Goal: Information Seeking & Learning: Learn about a topic

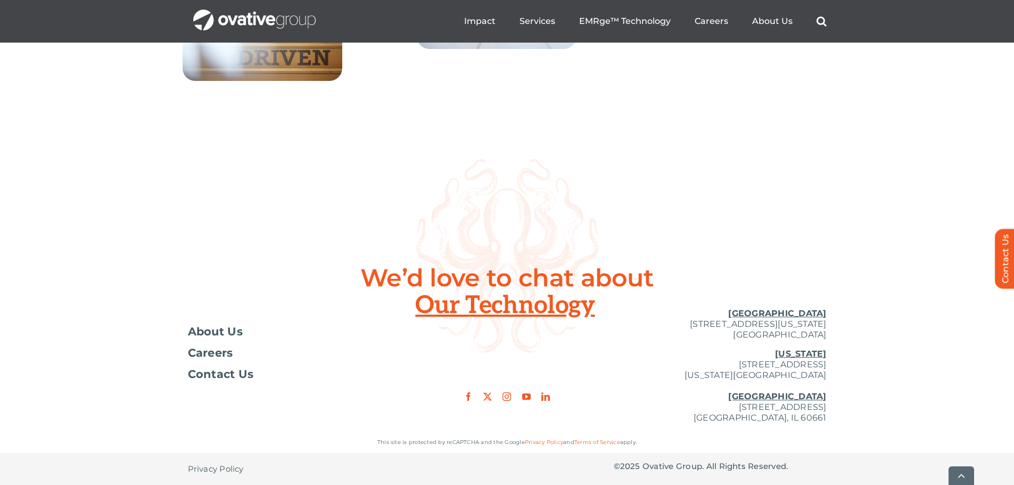
scroll to position [3926, 0]
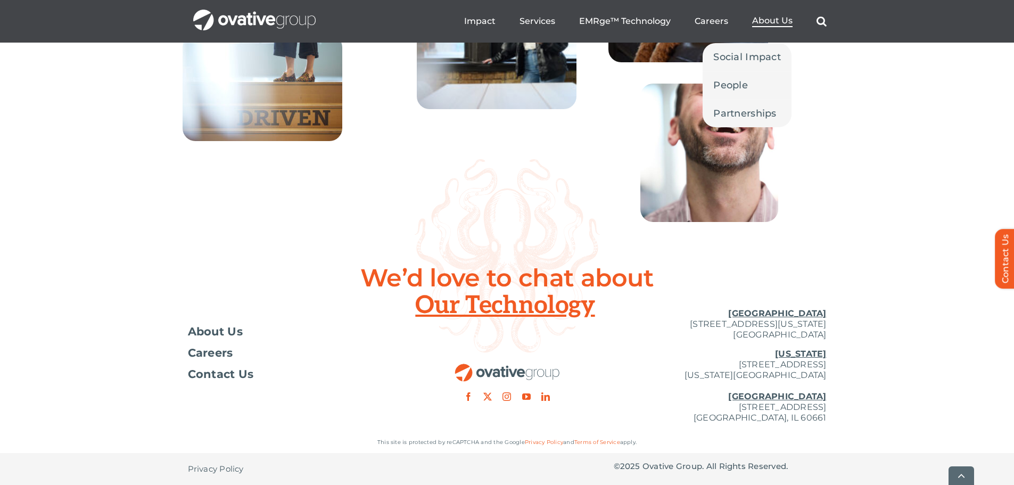
click at [760, 21] on span "About Us" at bounding box center [772, 20] width 40 height 11
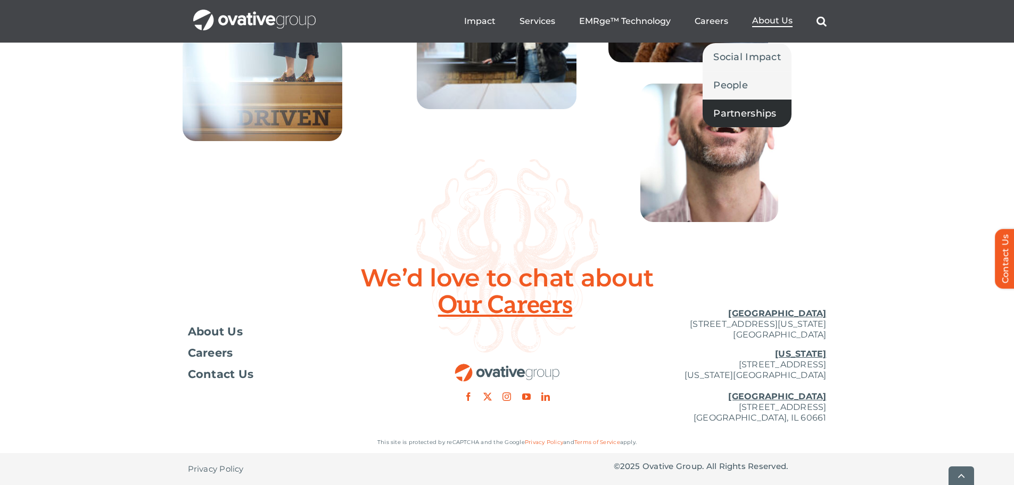
click at [738, 111] on span "Partnerships" at bounding box center [744, 113] width 63 height 15
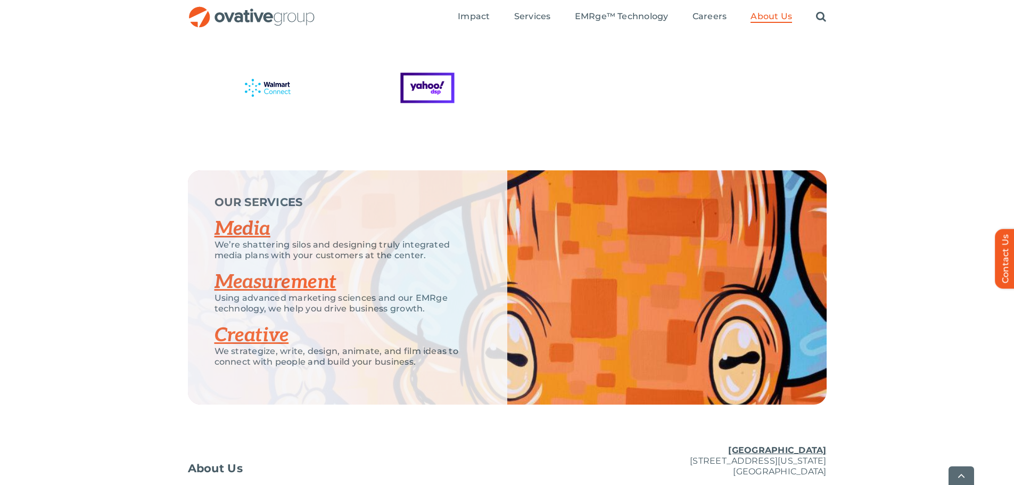
scroll to position [2308, 0]
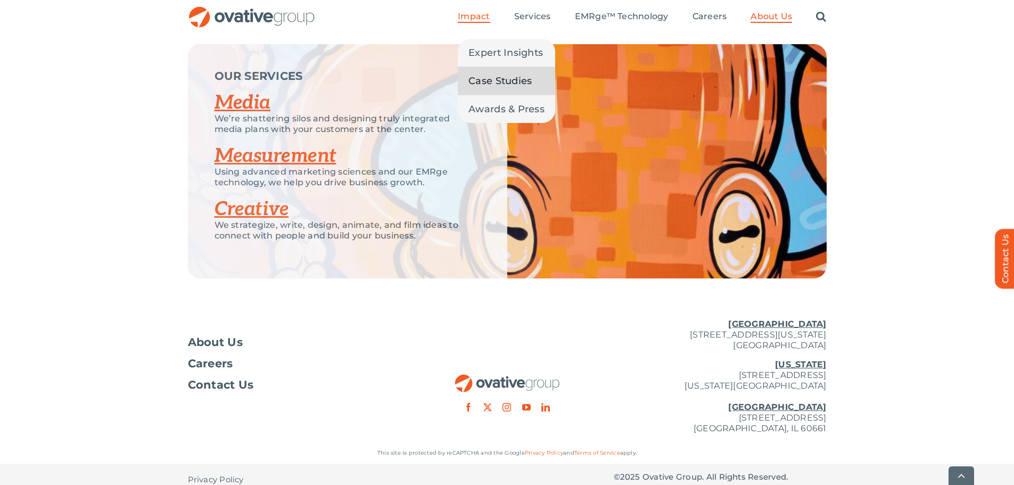
click at [486, 75] on span "Case Studies" at bounding box center [499, 80] width 63 height 15
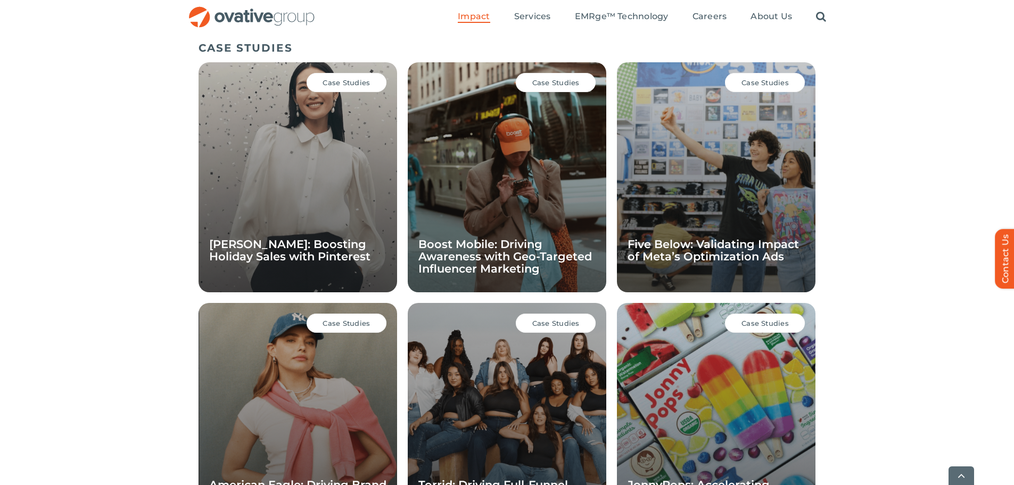
scroll to position [733, 0]
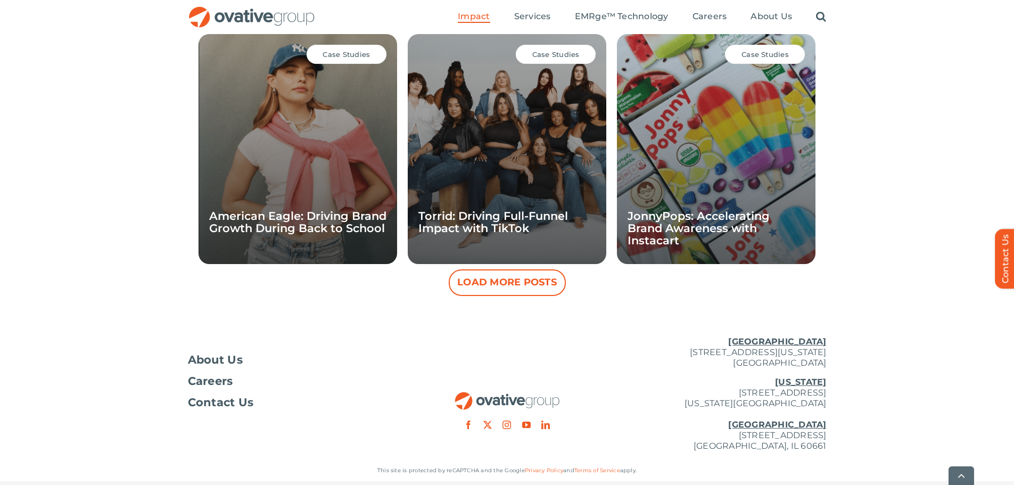
scroll to position [1000, 0]
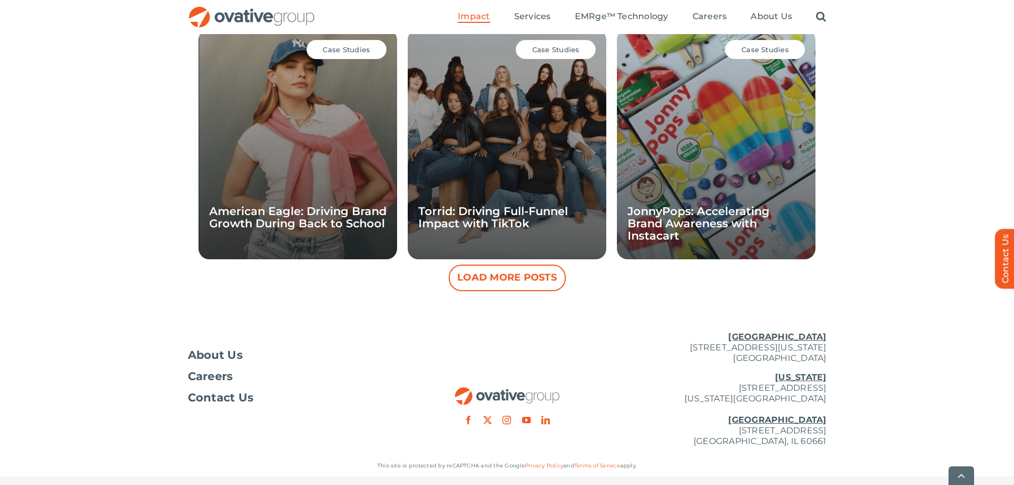
click at [481, 281] on button "Load More Posts" at bounding box center [507, 278] width 117 height 27
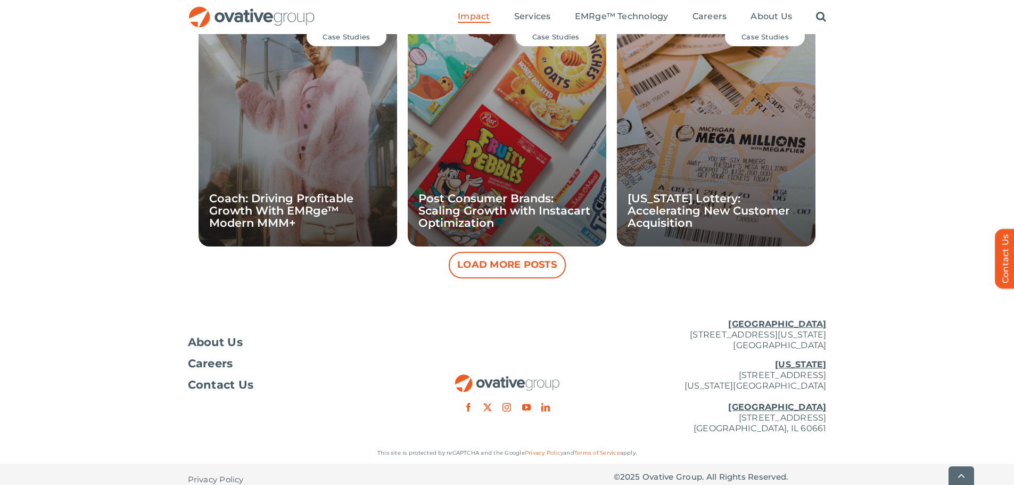
scroll to position [1504, 0]
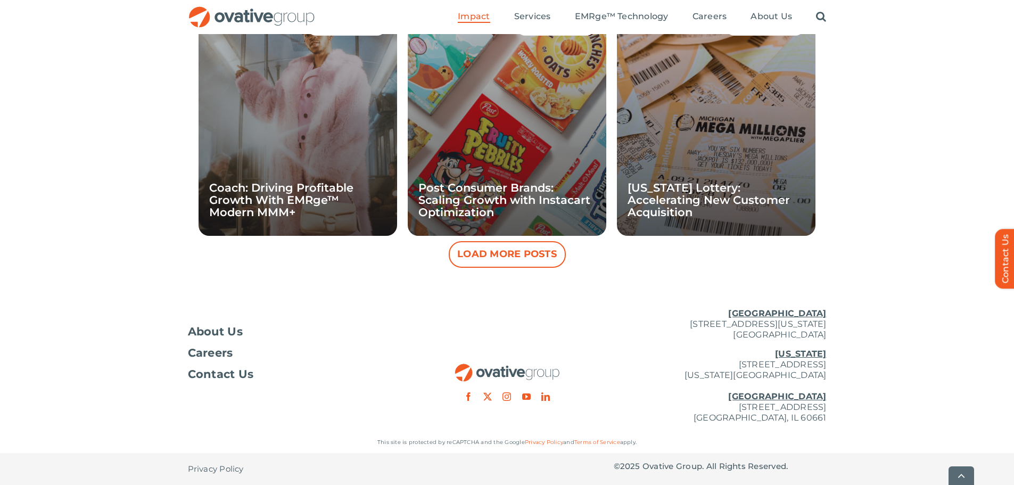
click at [483, 246] on button "Load More Posts" at bounding box center [507, 254] width 117 height 27
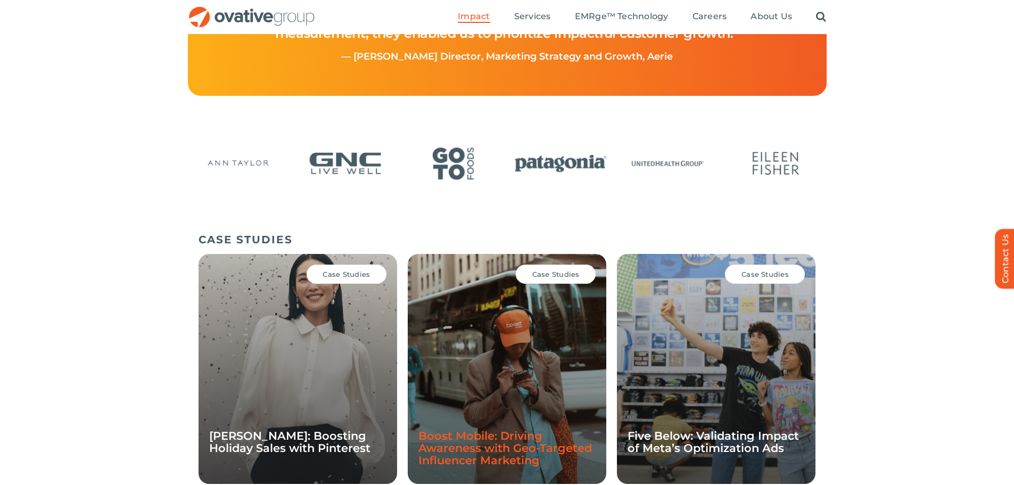
scroll to position [440, 0]
